Goal: Find specific page/section: Find specific page/section

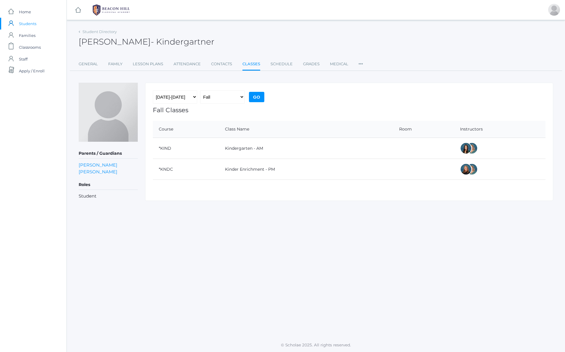
drag, startPoint x: 151, startPoint y: 56, endPoint x: 155, endPoint y: 56, distance: 3.3
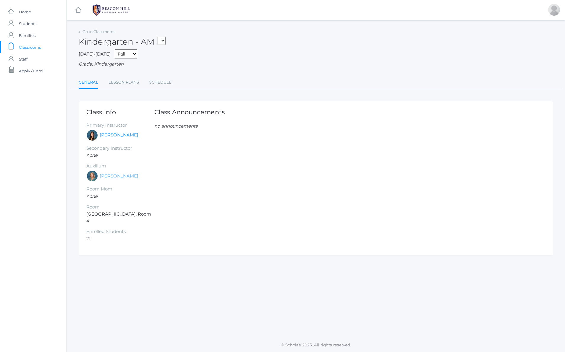
click at [120, 176] on link "[PERSON_NAME]" at bounding box center [119, 176] width 39 height 7
click at [109, 136] on link "[PERSON_NAME]" at bounding box center [119, 135] width 39 height 7
